Goal: Communication & Community: Participate in discussion

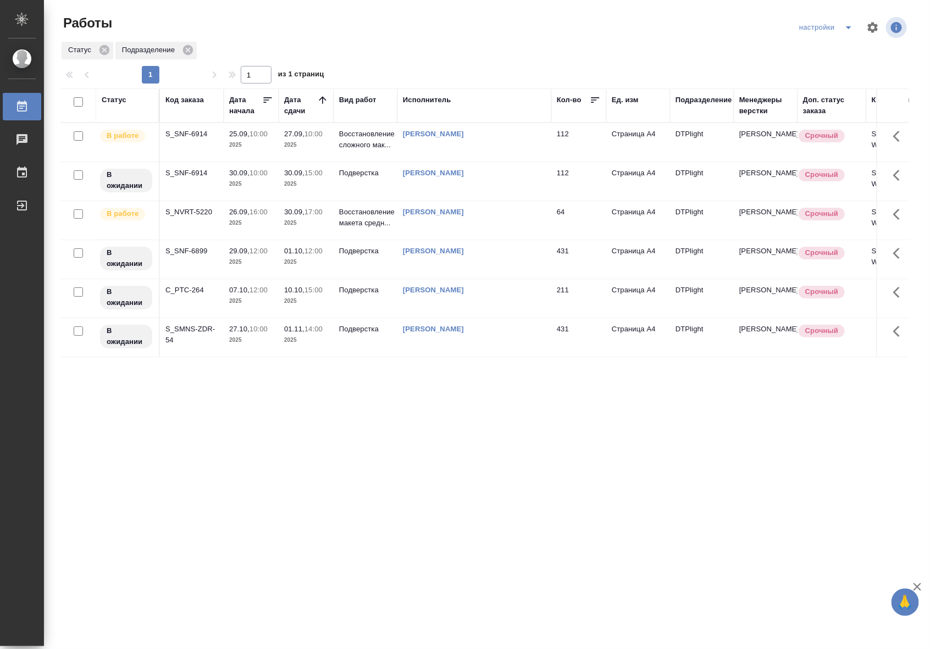
click at [408, 410] on div "Статус Код заказа Дата начала Дата сдачи Вид работ Исполнитель Кол-во Ед. изм П…" at bounding box center [484, 287] width 849 height 396
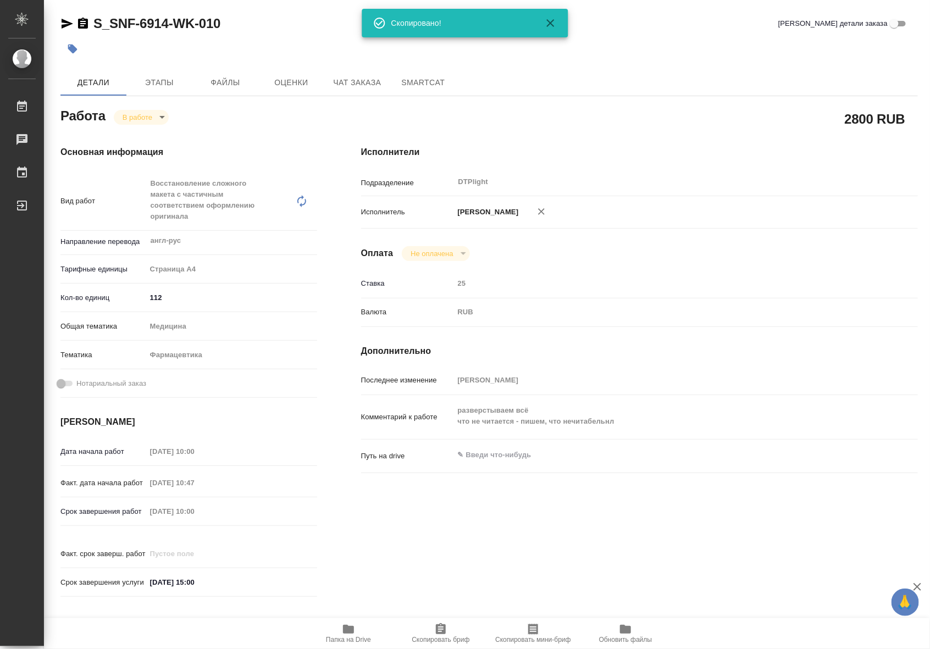
click at [345, 78] on span "Чат заказа" at bounding box center [357, 83] width 53 height 14
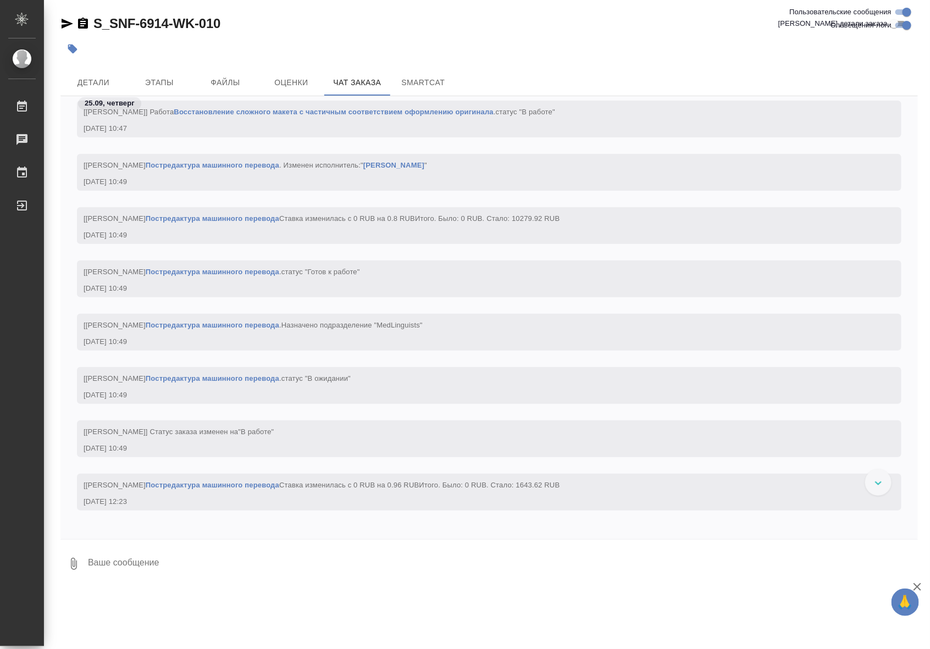
scroll to position [23127, 0]
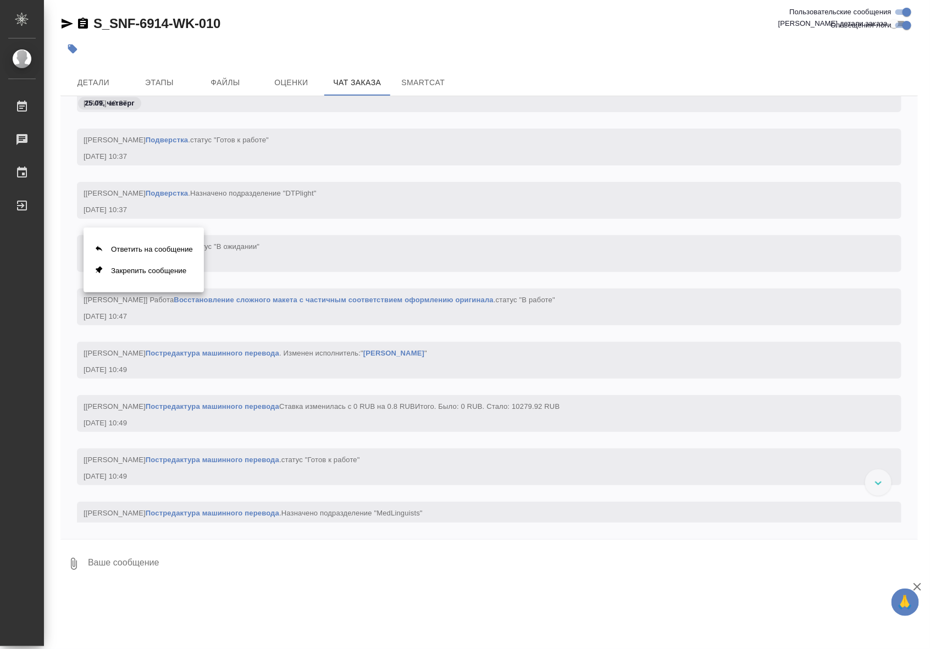
click at [327, 261] on div at bounding box center [465, 324] width 930 height 649
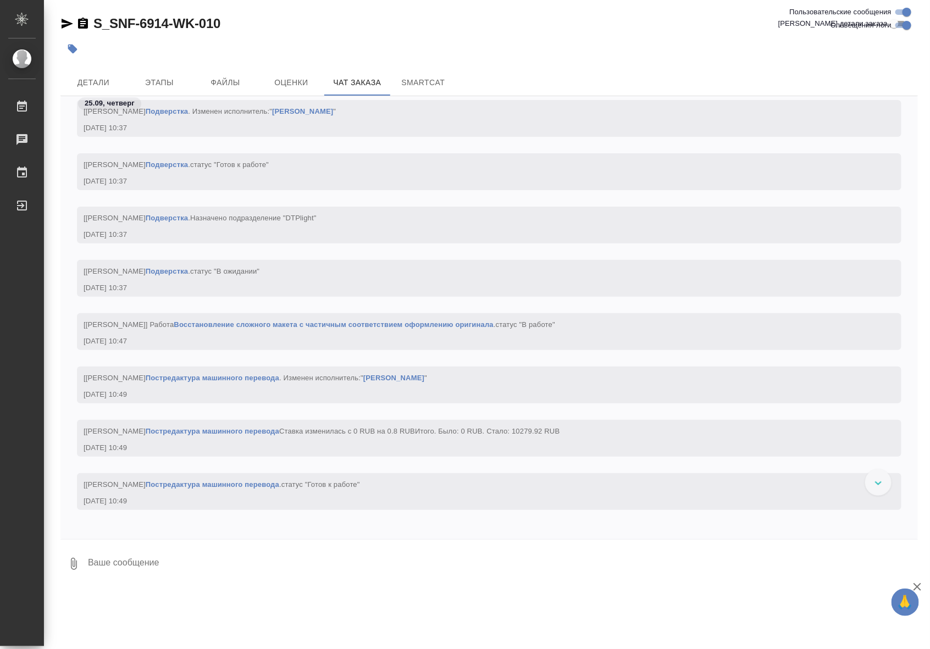
scroll to position [20170, 0]
